Goal: Task Accomplishment & Management: Complete application form

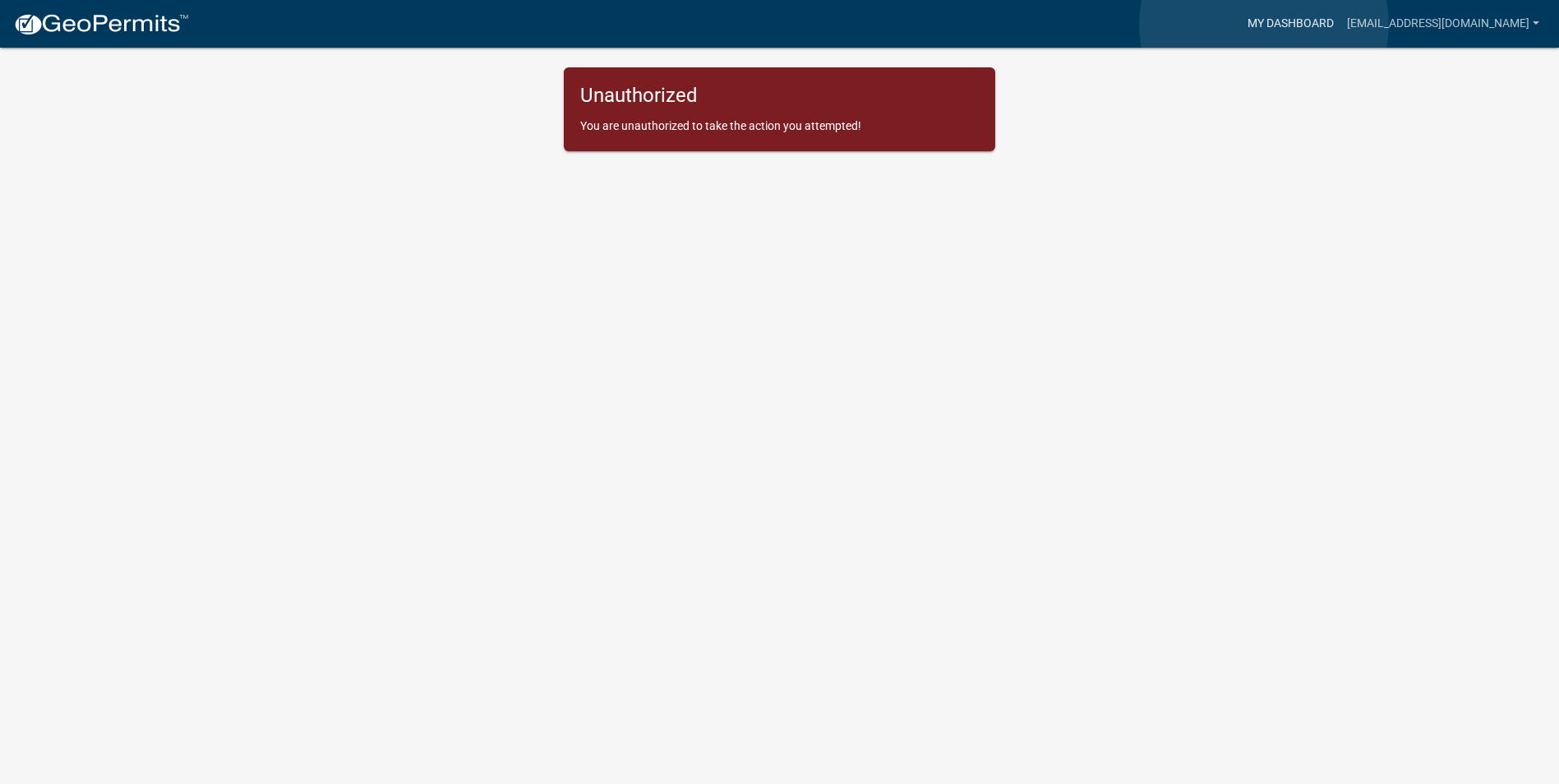
click at [1264, 25] on link "My Dashboard" at bounding box center [1291, 24] width 100 height 31
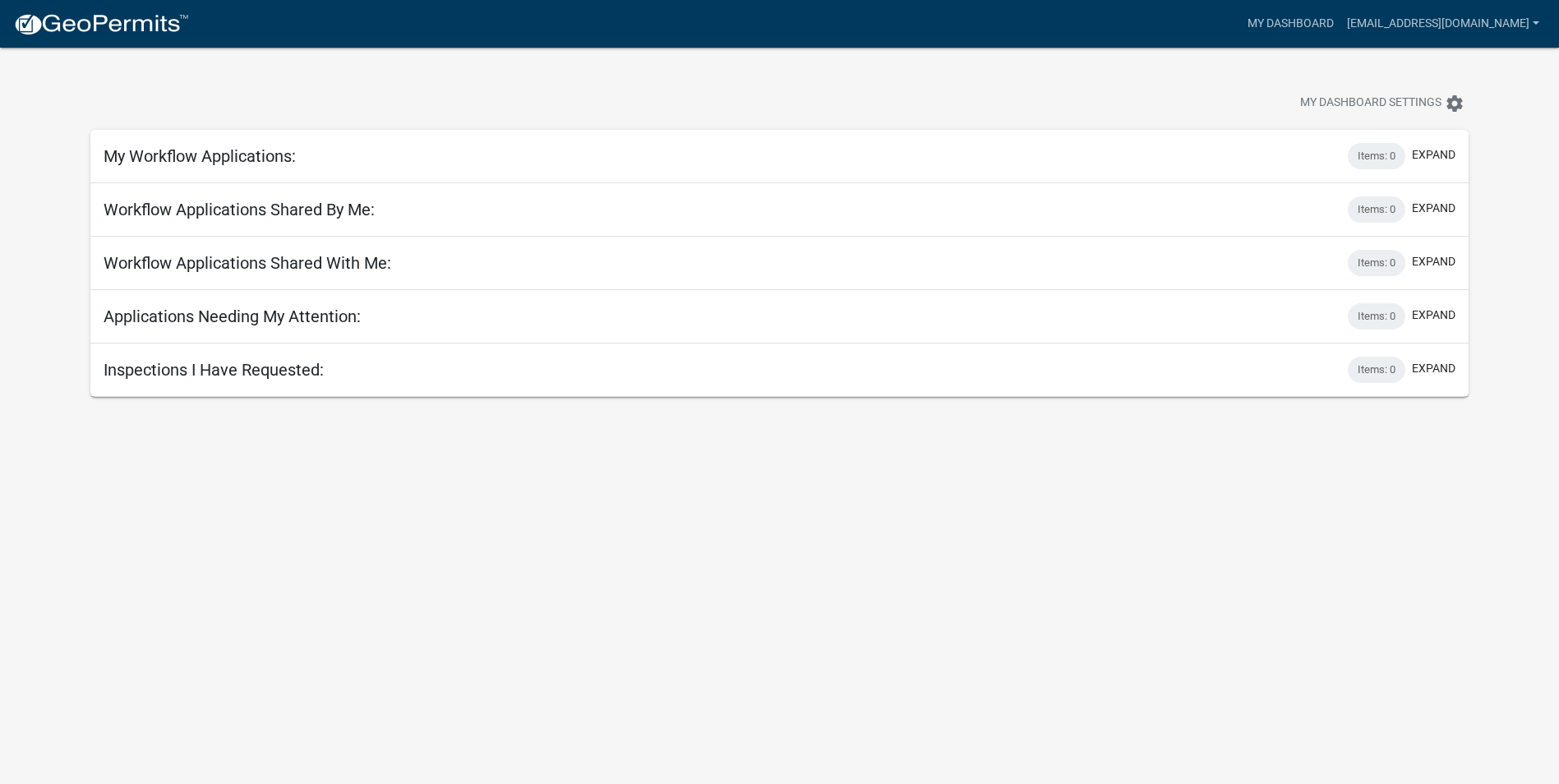
click at [1347, 141] on div "My Workflow Applications: Items: 0 expand" at bounding box center [779, 156] width 1379 height 53
click at [1428, 153] on button "expand" at bounding box center [1434, 155] width 44 height 17
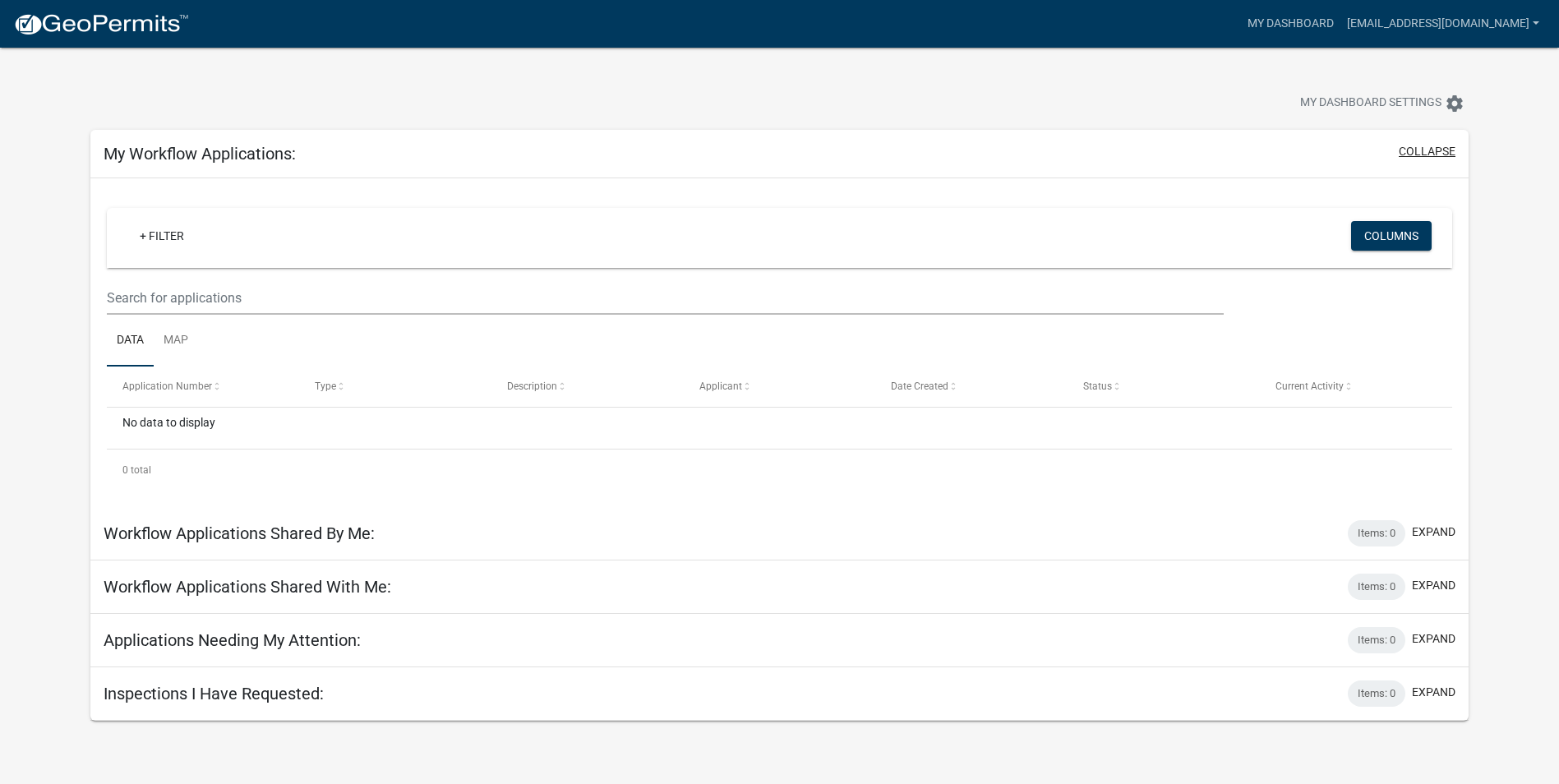
click at [1427, 147] on button "collapse" at bounding box center [1428, 151] width 57 height 17
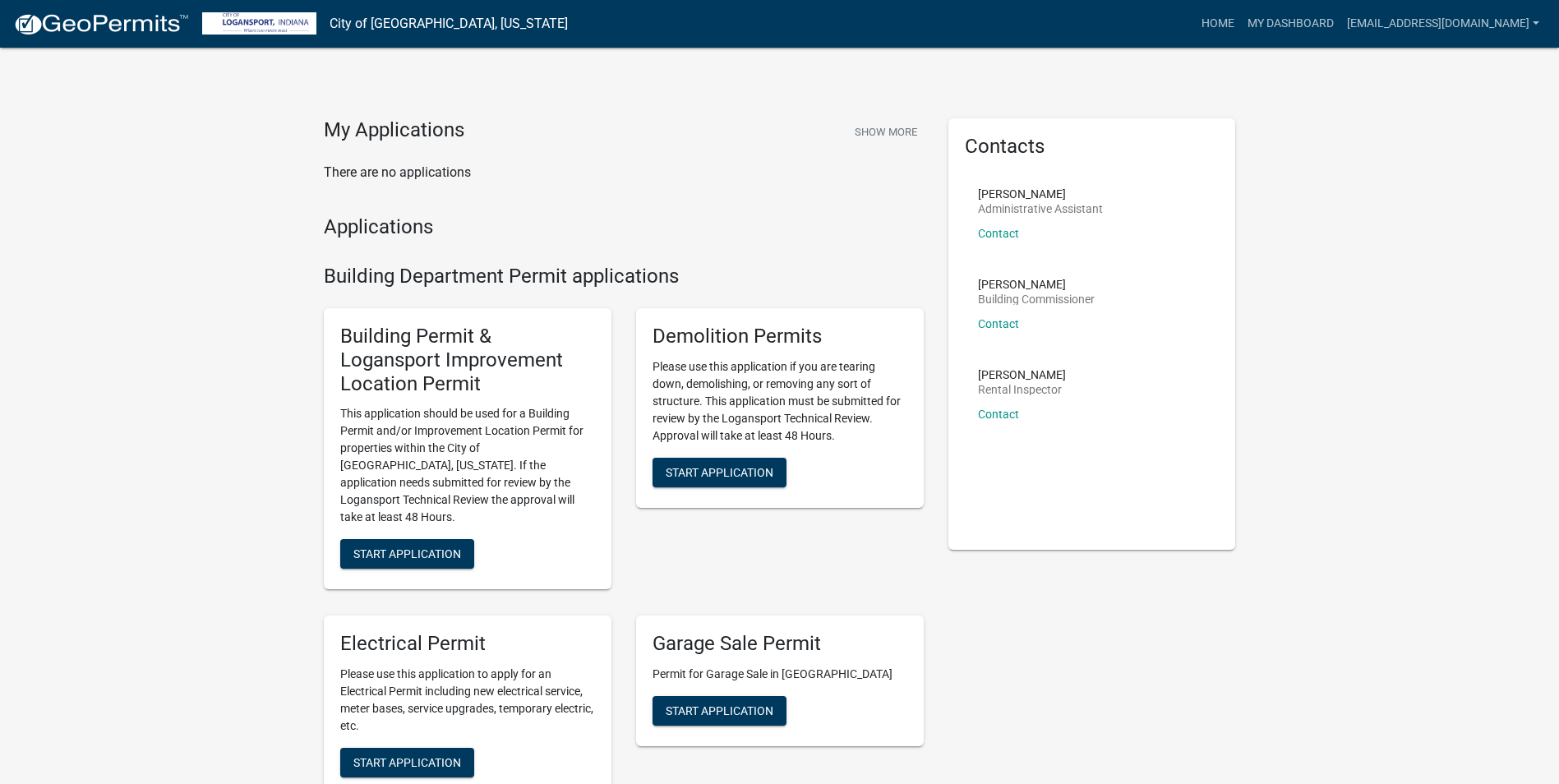
scroll to position [356, 0]
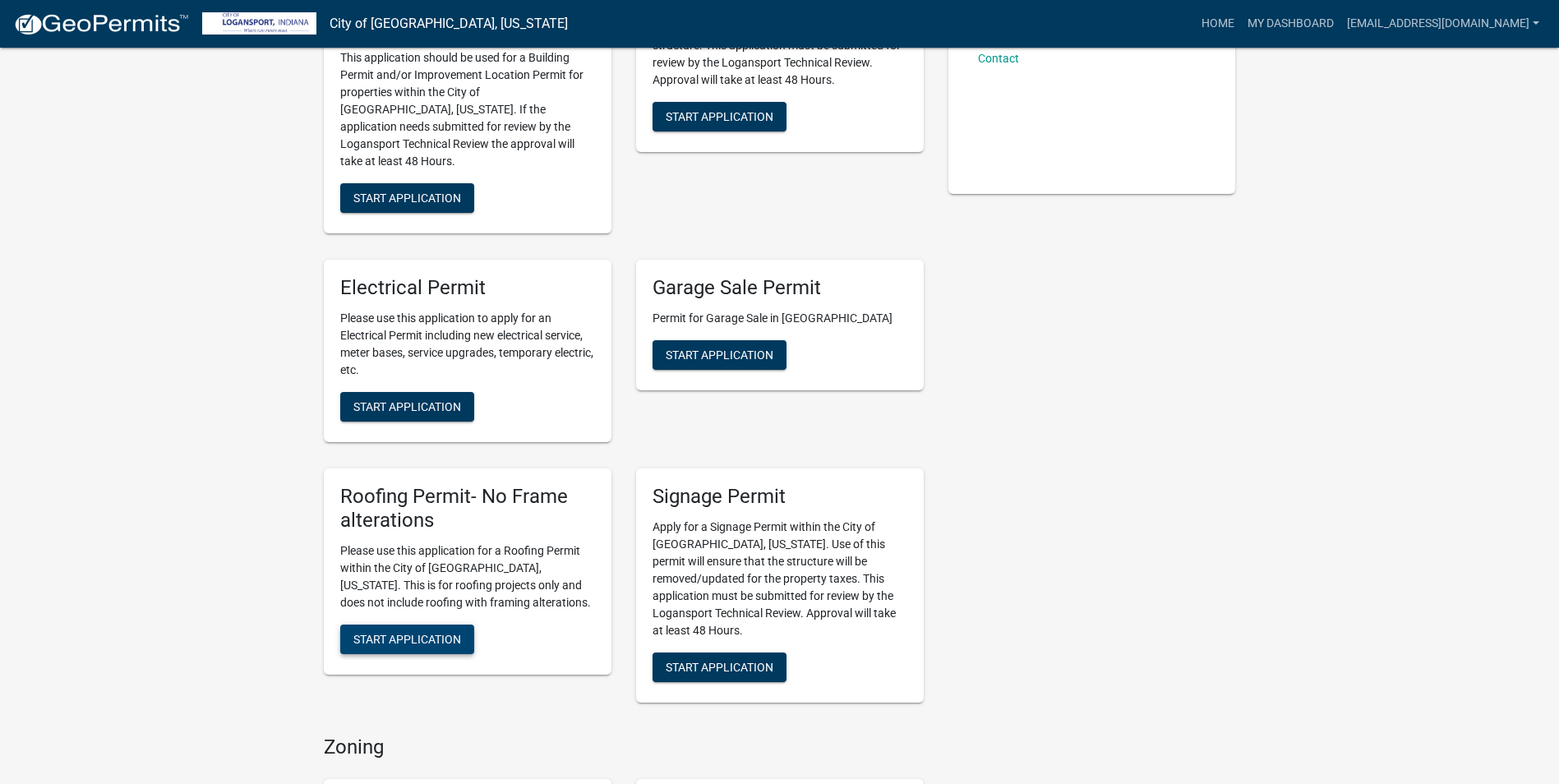
click at [390, 632] on span "Start Application" at bounding box center [406, 638] width 107 height 13
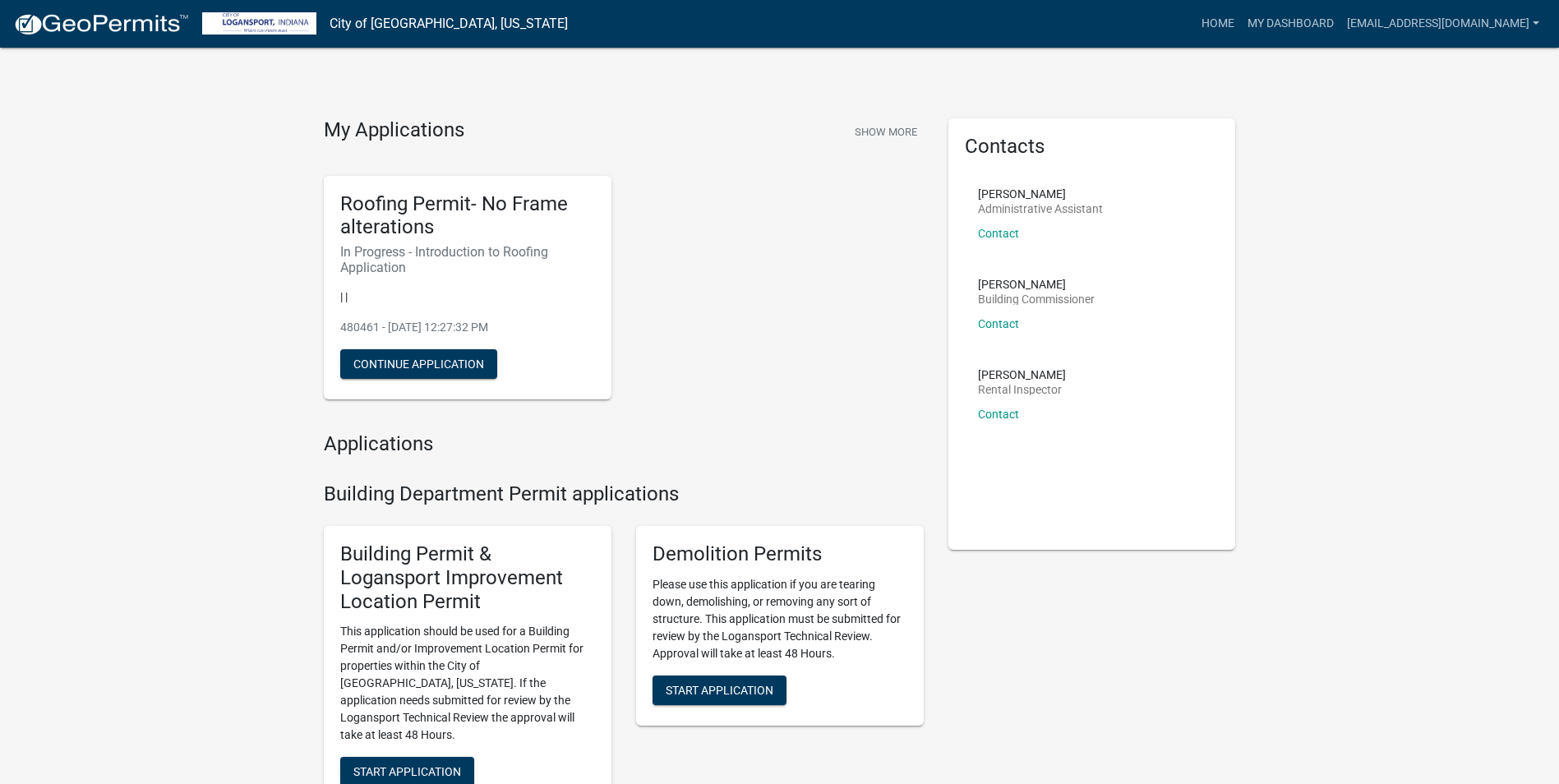
scroll to position [356, 0]
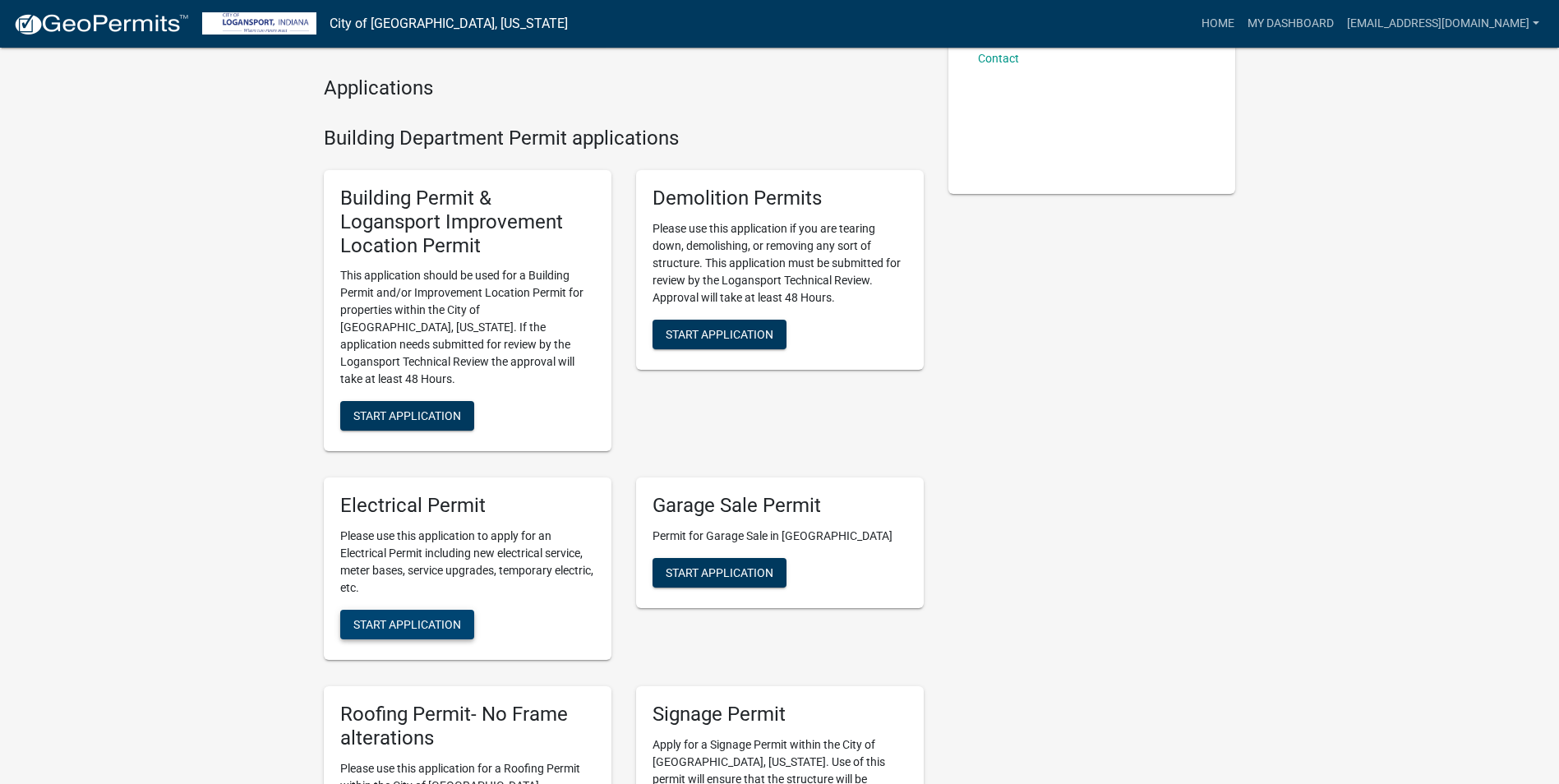
click at [421, 618] on span "Start Application" at bounding box center [406, 624] width 107 height 13
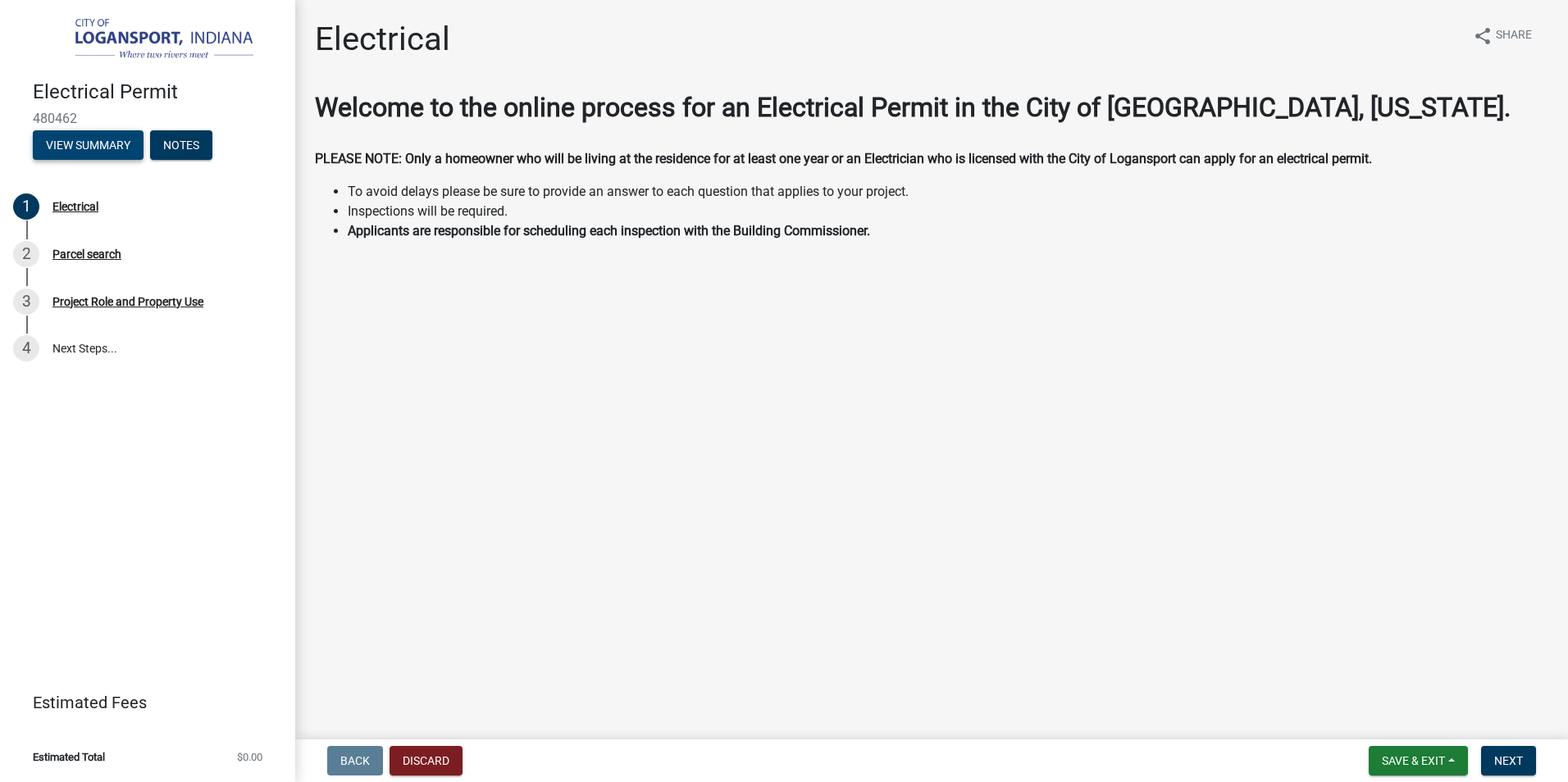
click at [95, 147] on button "View Summary" at bounding box center [87, 145] width 111 height 29
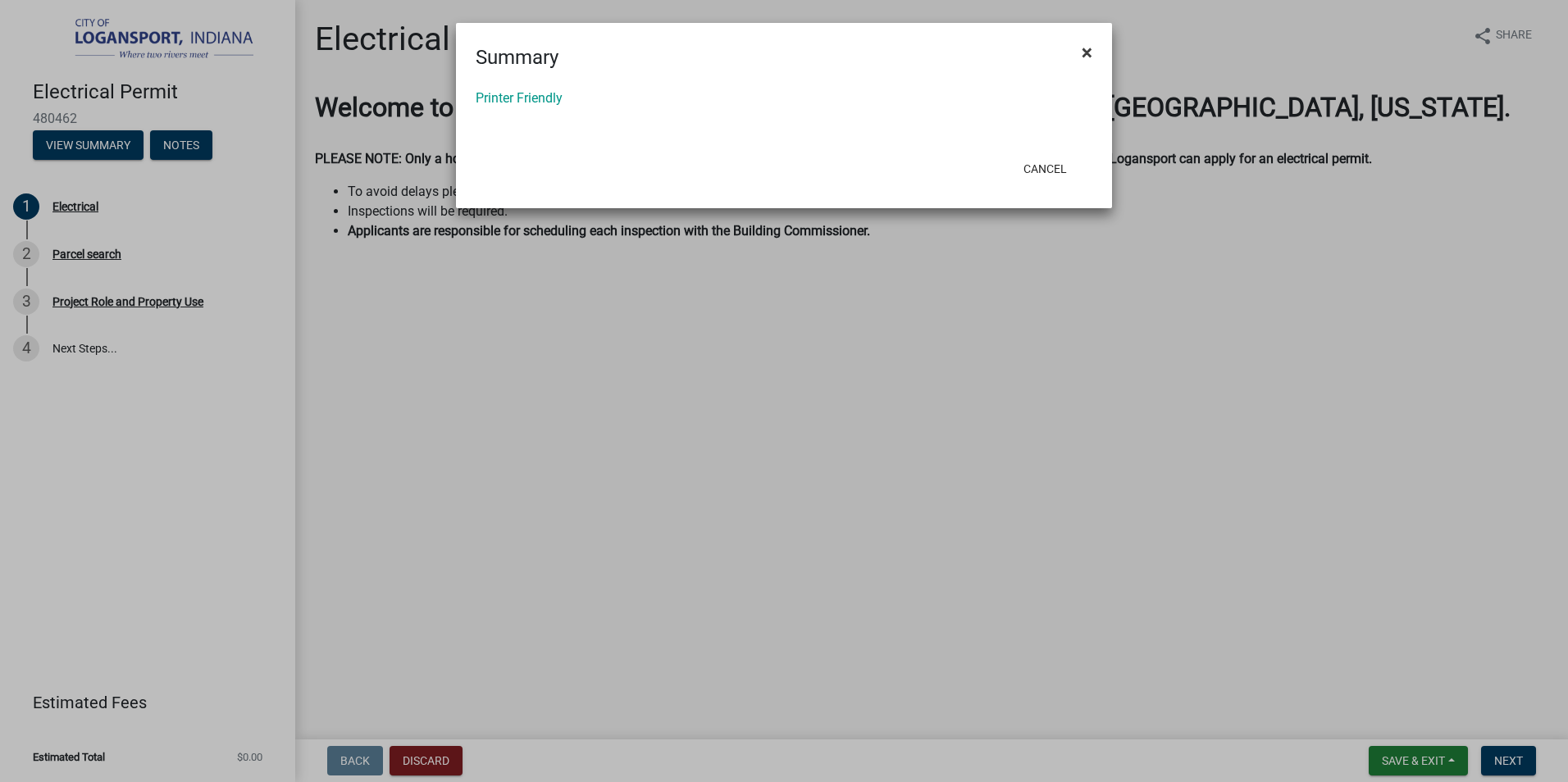
click at [1089, 47] on span "×" at bounding box center [1086, 52] width 10 height 23
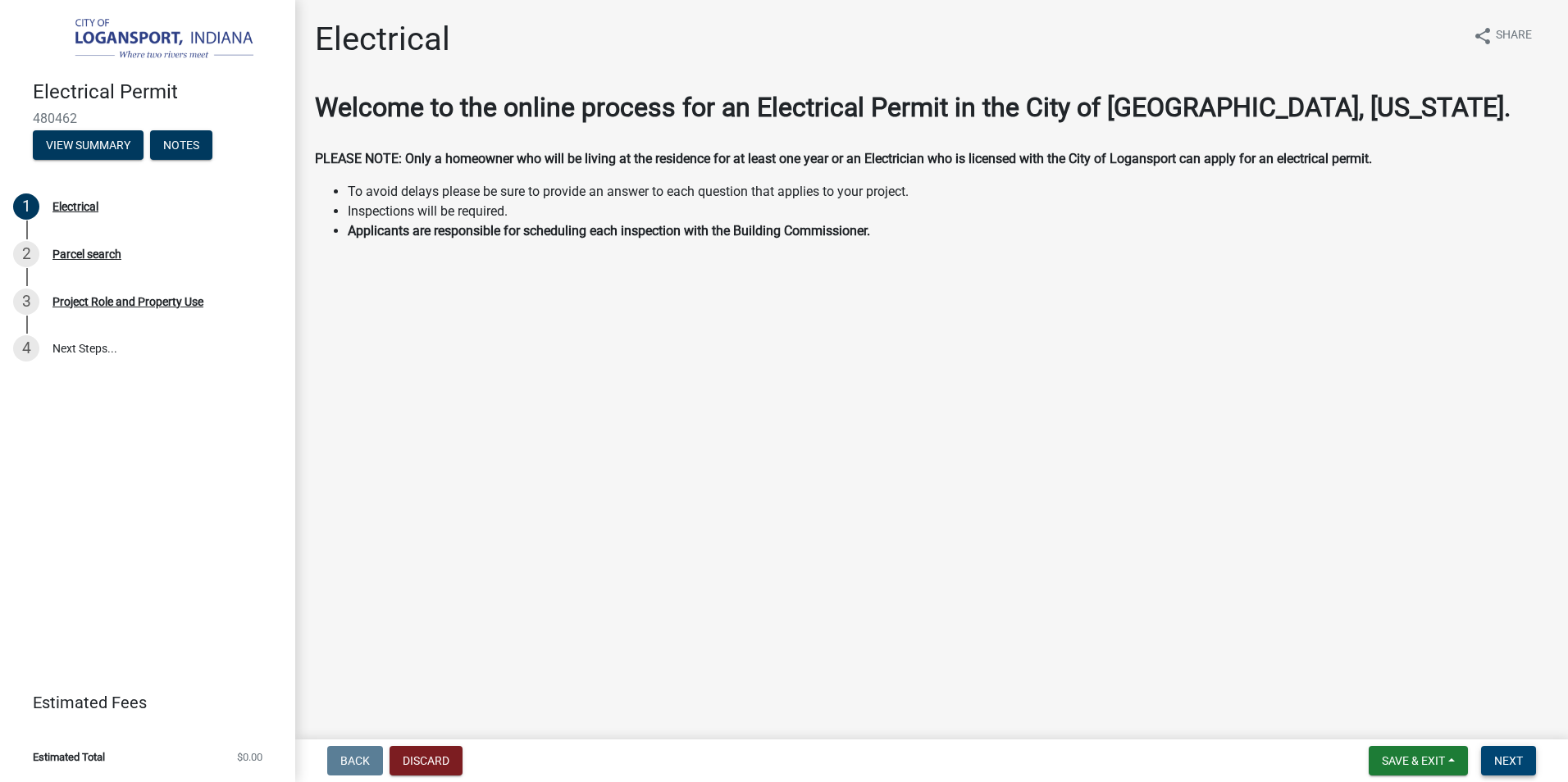
click at [1503, 759] on span "Next" at bounding box center [1507, 760] width 28 height 13
